Goal: Find specific page/section: Find specific page/section

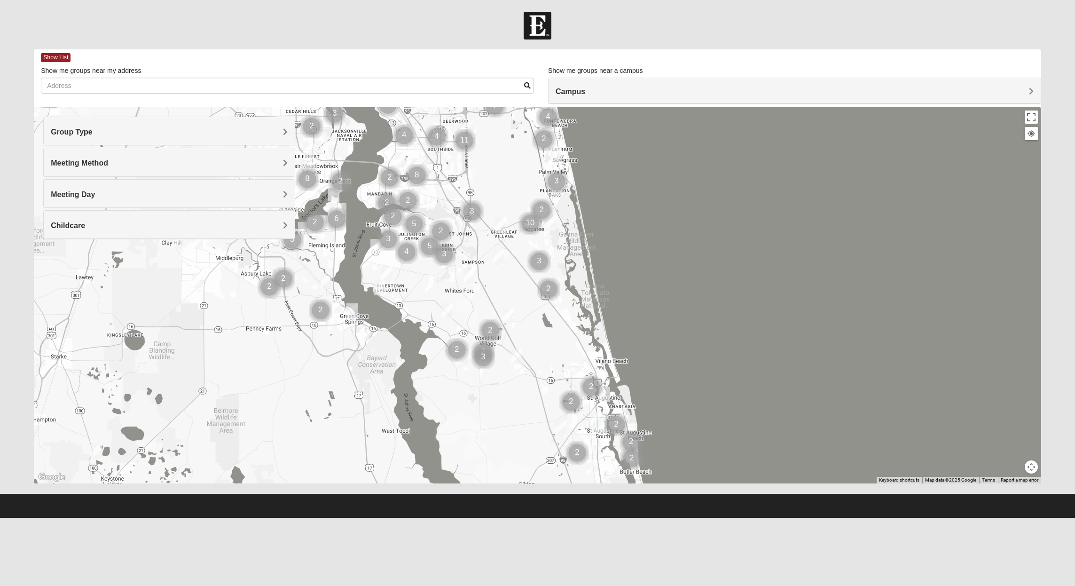
drag, startPoint x: 520, startPoint y: 355, endPoint x: 488, endPoint y: 135, distance: 222.3
click at [488, 135] on div at bounding box center [537, 295] width 1007 height 376
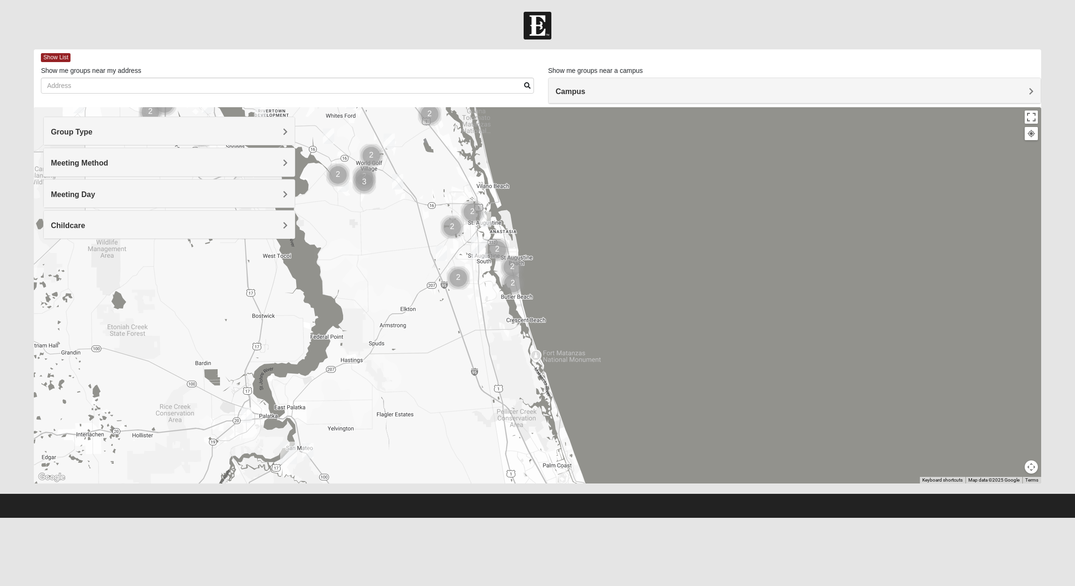
drag, startPoint x: 547, startPoint y: 399, endPoint x: 422, endPoint y: 217, distance: 221.1
click at [422, 217] on div at bounding box center [537, 295] width 1007 height 376
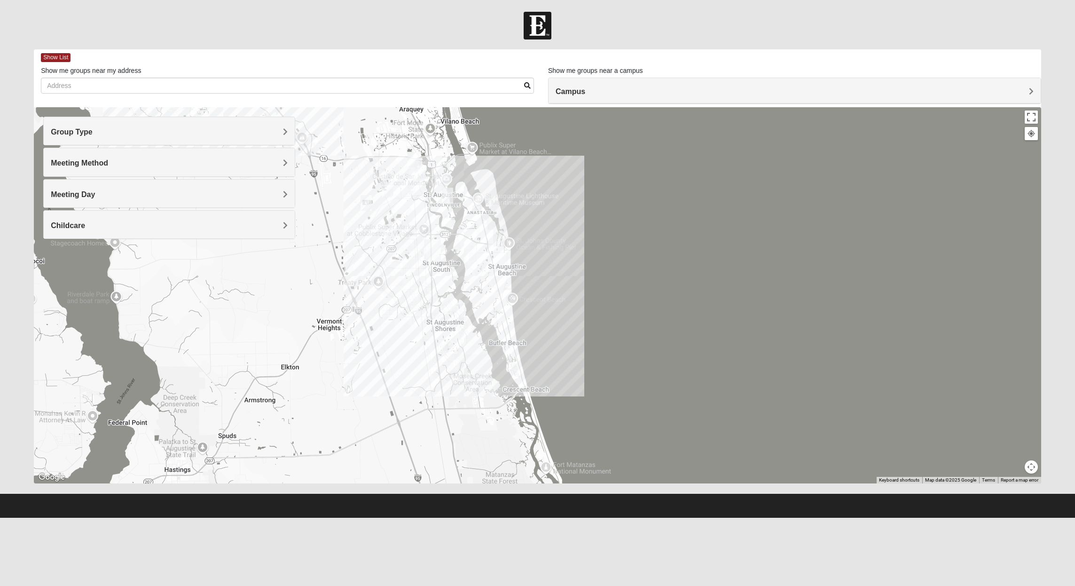
drag, startPoint x: 469, startPoint y: 265, endPoint x: 363, endPoint y: 236, distance: 109.0
click at [363, 236] on div at bounding box center [537, 295] width 1007 height 376
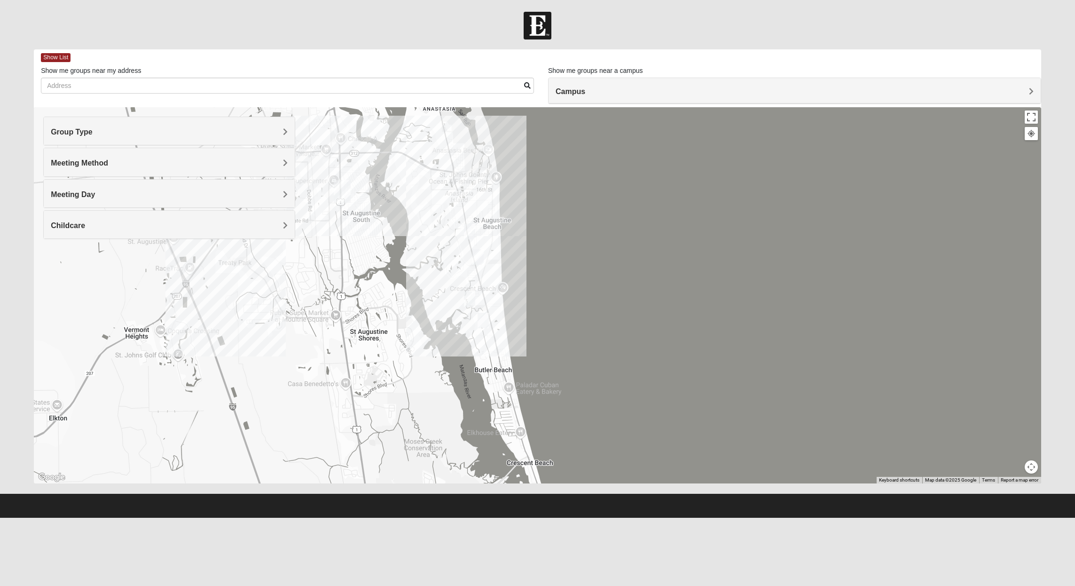
drag, startPoint x: 534, startPoint y: 333, endPoint x: 393, endPoint y: 261, distance: 158.3
click at [393, 261] on div at bounding box center [537, 295] width 1007 height 376
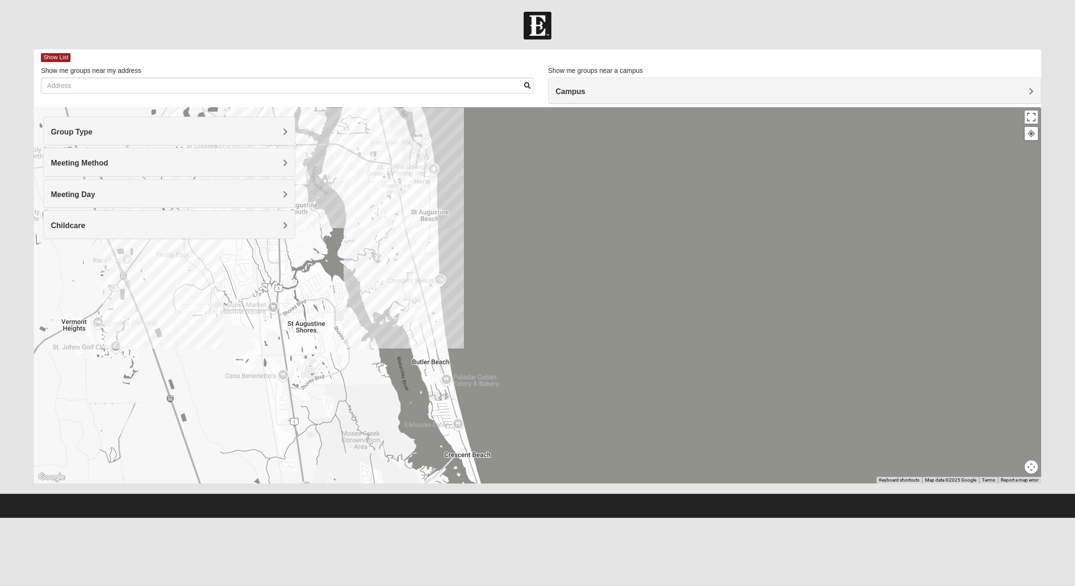
drag, startPoint x: 453, startPoint y: 267, endPoint x: 389, endPoint y: 259, distance: 64.4
click at [389, 259] on div at bounding box center [537, 295] width 1007 height 376
click at [416, 249] on img "Mixed West 32080" at bounding box center [415, 249] width 11 height 16
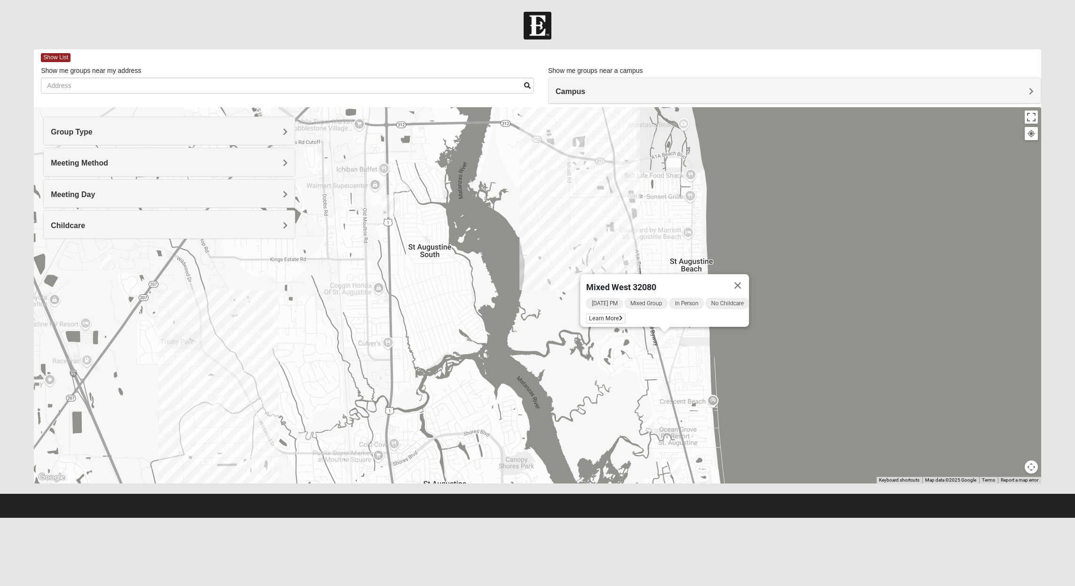
drag, startPoint x: 264, startPoint y: 289, endPoint x: 512, endPoint y: 371, distance: 262.0
click at [512, 371] on div "Mixed West 32080 [DATE] PM Mixed Group In Person No Childcare Learn More" at bounding box center [537, 295] width 1007 height 376
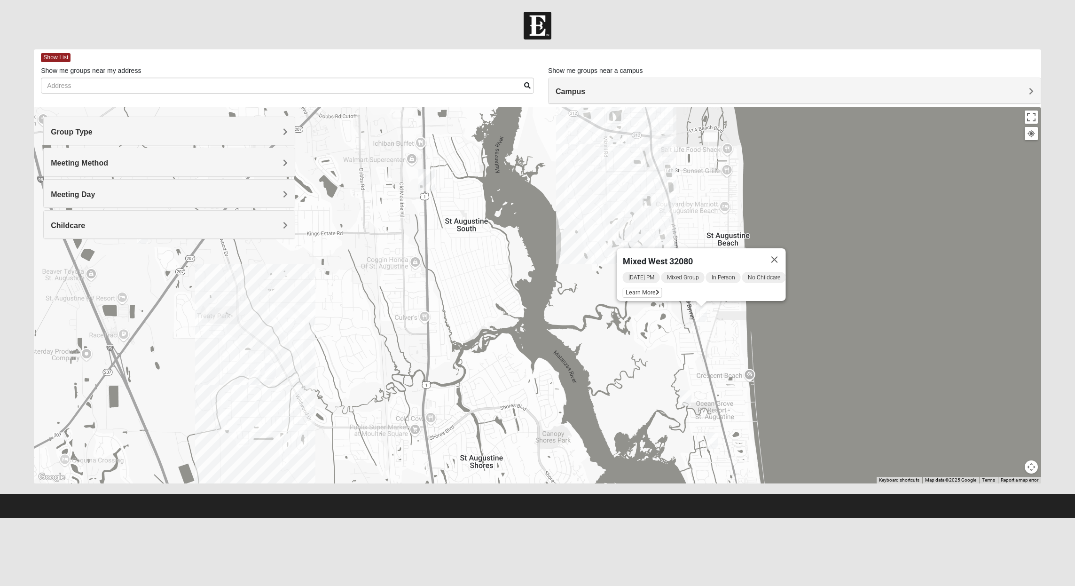
drag, startPoint x: 599, startPoint y: 285, endPoint x: 436, endPoint y: 294, distance: 163.8
click at [436, 294] on div "Mixed West 32080 [DATE] PM Mixed Group In Person No Childcare Learn More" at bounding box center [537, 295] width 1007 height 376
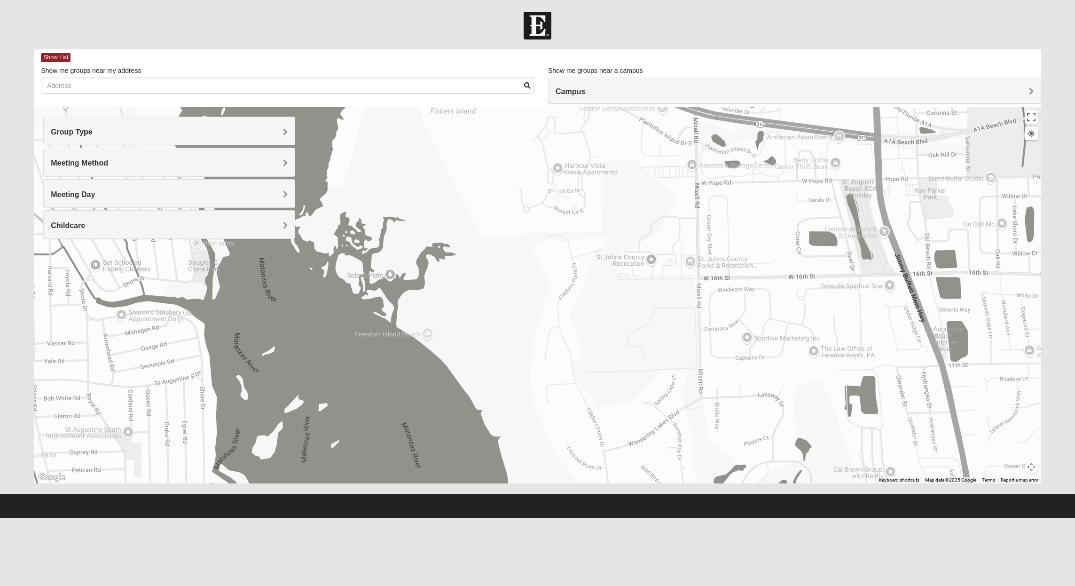
drag, startPoint x: 609, startPoint y: 188, endPoint x: 445, endPoint y: 470, distance: 326.0
click at [445, 470] on div "Mixed West 32080 [DATE] PM Mixed Group In Person No Childcare Learn More" at bounding box center [537, 295] width 1007 height 376
click at [572, 201] on img "1825 Mixed Lauter 32080" at bounding box center [571, 204] width 11 height 16
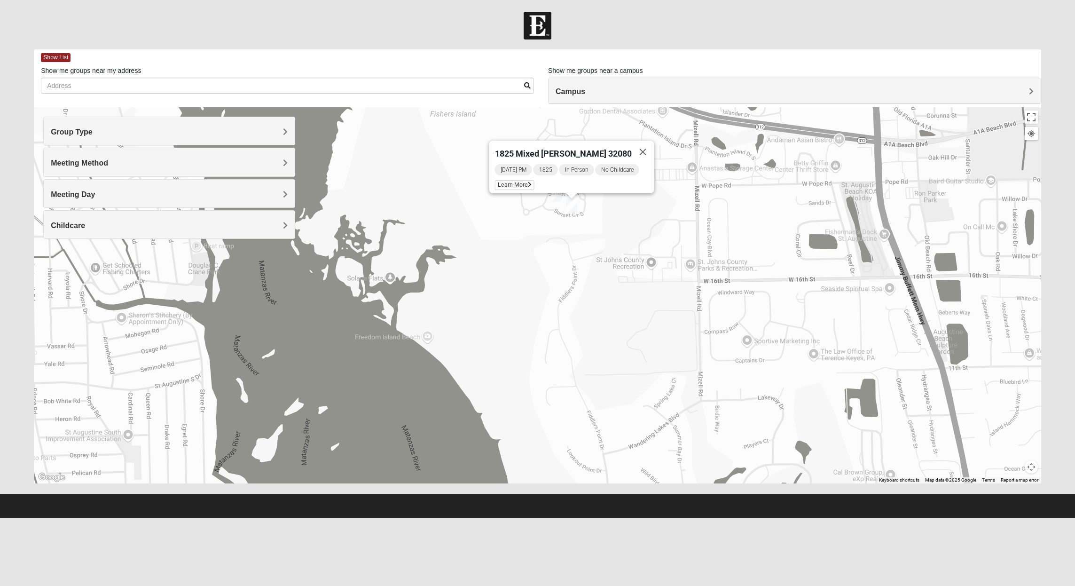
click at [555, 215] on div "1825 Mixed [PERSON_NAME] 32080 [DATE] PM 1825 In Person No Childcare Learn More" at bounding box center [537, 295] width 1007 height 376
click at [558, 195] on img "Mixed Lauter 32080" at bounding box center [556, 194] width 11 height 16
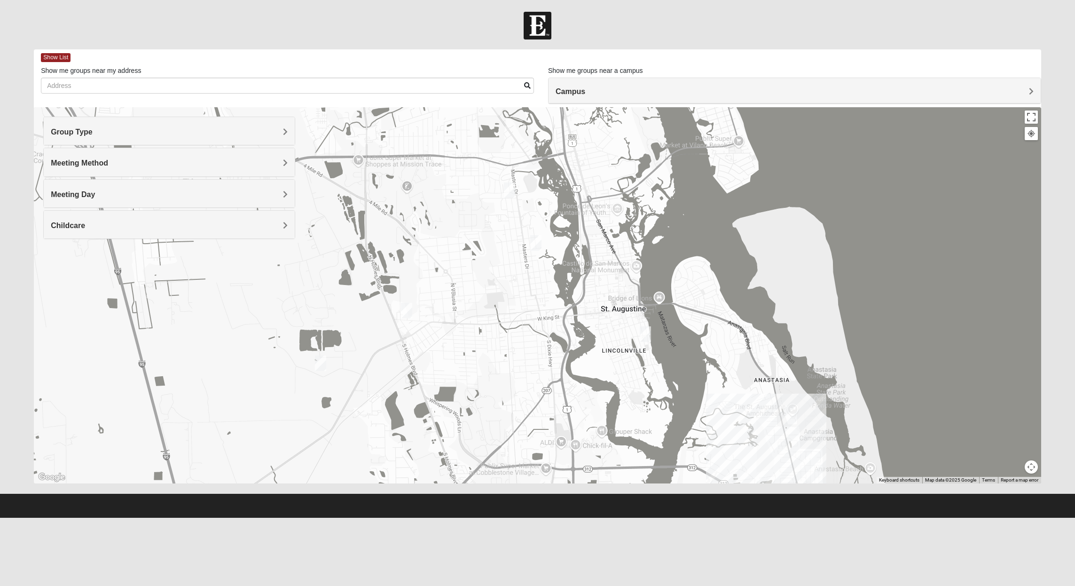
drag, startPoint x: 697, startPoint y: 304, endPoint x: 784, endPoint y: 567, distance: 277.0
click at [784, 517] on html "Hello [PERSON_NAME] My Account Log Out Find A Group Error" at bounding box center [537, 258] width 1075 height 517
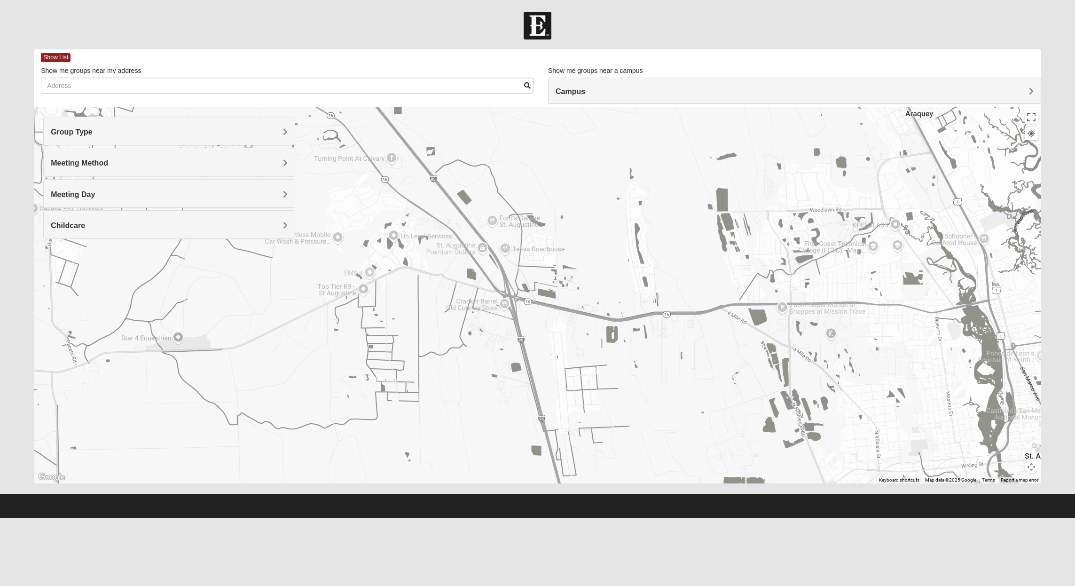
drag, startPoint x: 628, startPoint y: 243, endPoint x: 1053, endPoint y: 402, distance: 453.4
click at [1053, 402] on form "Hello [PERSON_NAME] My Account Log Out Find A Group Error" at bounding box center [537, 265] width 1075 height 506
click at [363, 178] on img "Mixed Jakubowski 32092" at bounding box center [362, 180] width 11 height 16
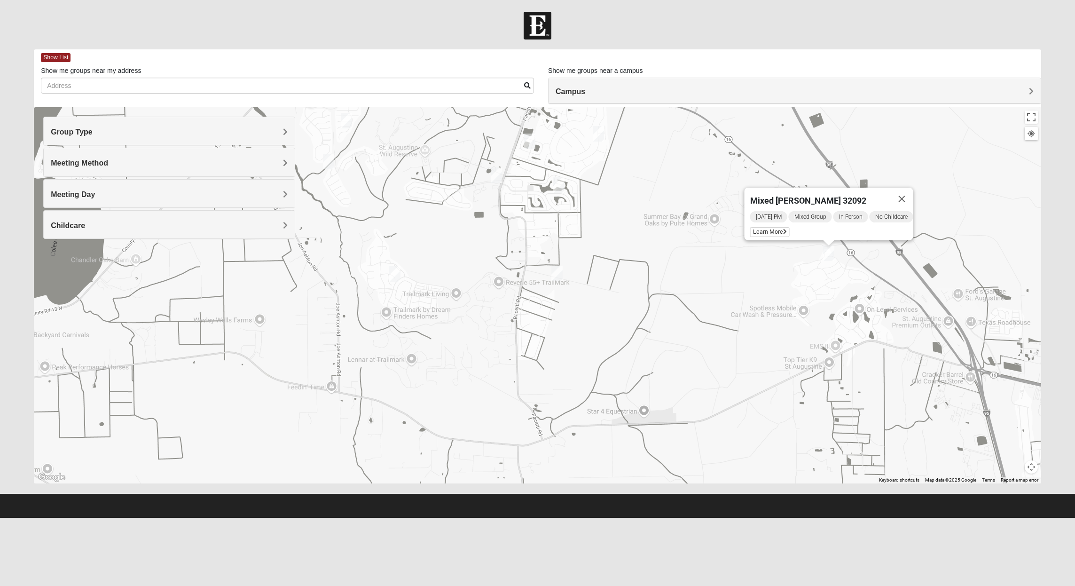
drag, startPoint x: 503, startPoint y: 219, endPoint x: 970, endPoint y: 265, distance: 469.0
click at [970, 265] on div "Mixed [PERSON_NAME] 32092 [DATE] PM Mixed Group In Person No Childcare Learn Mo…" at bounding box center [537, 295] width 1007 height 376
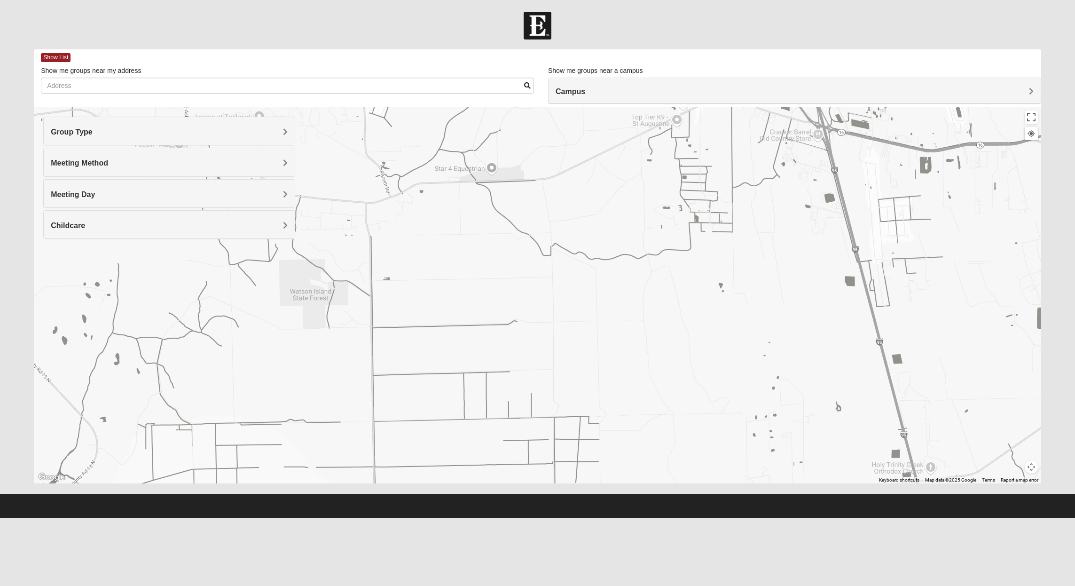
drag, startPoint x: 380, startPoint y: 320, endPoint x: 222, endPoint y: 80, distance: 287.4
click at [230, 81] on div "Show List Loading Groups Keywords Filter Additional Filters Campus [GEOGRAPHIC_…" at bounding box center [537, 266] width 1007 height 434
